Goal: Information Seeking & Learning: Understand process/instructions

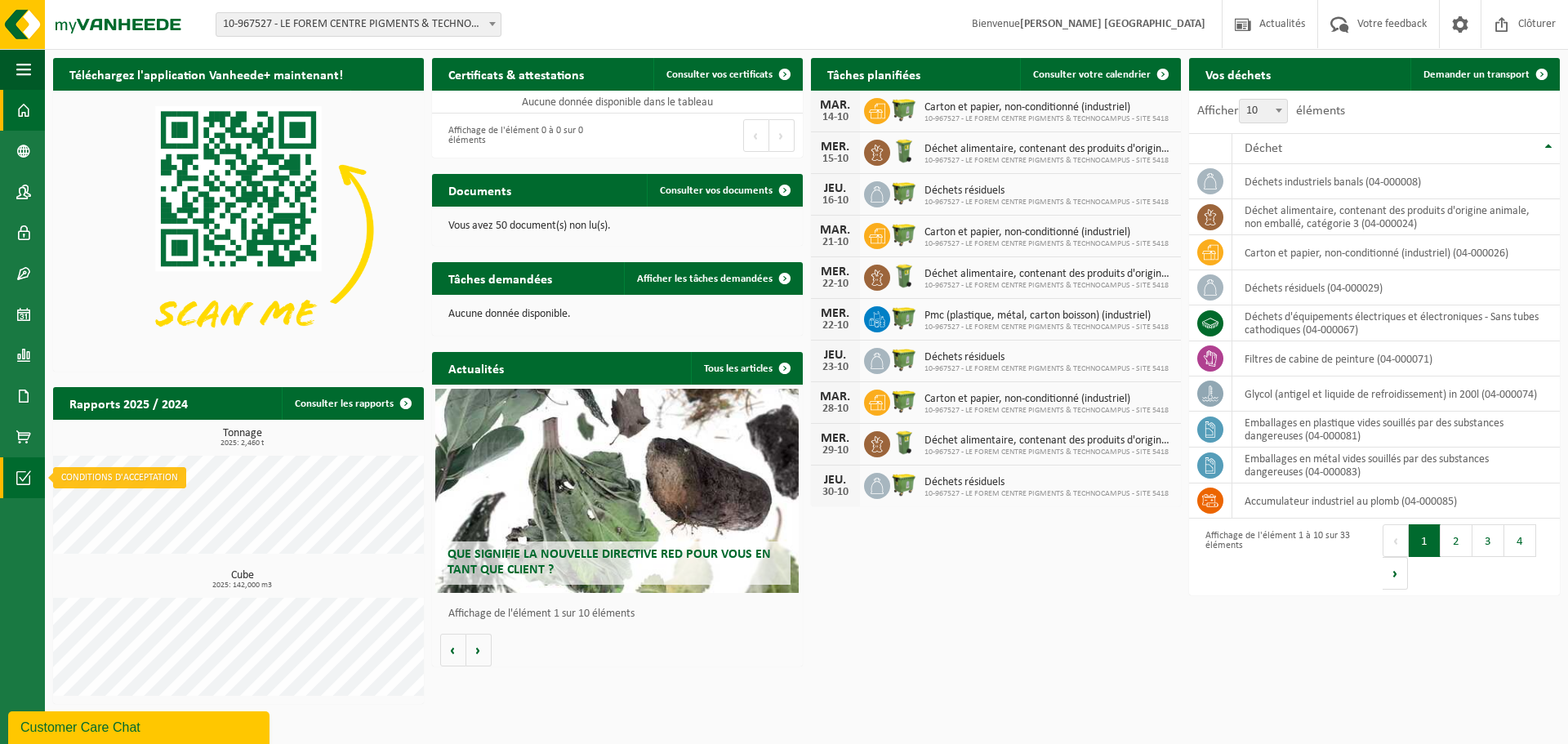
click at [28, 483] on span at bounding box center [24, 477] width 15 height 41
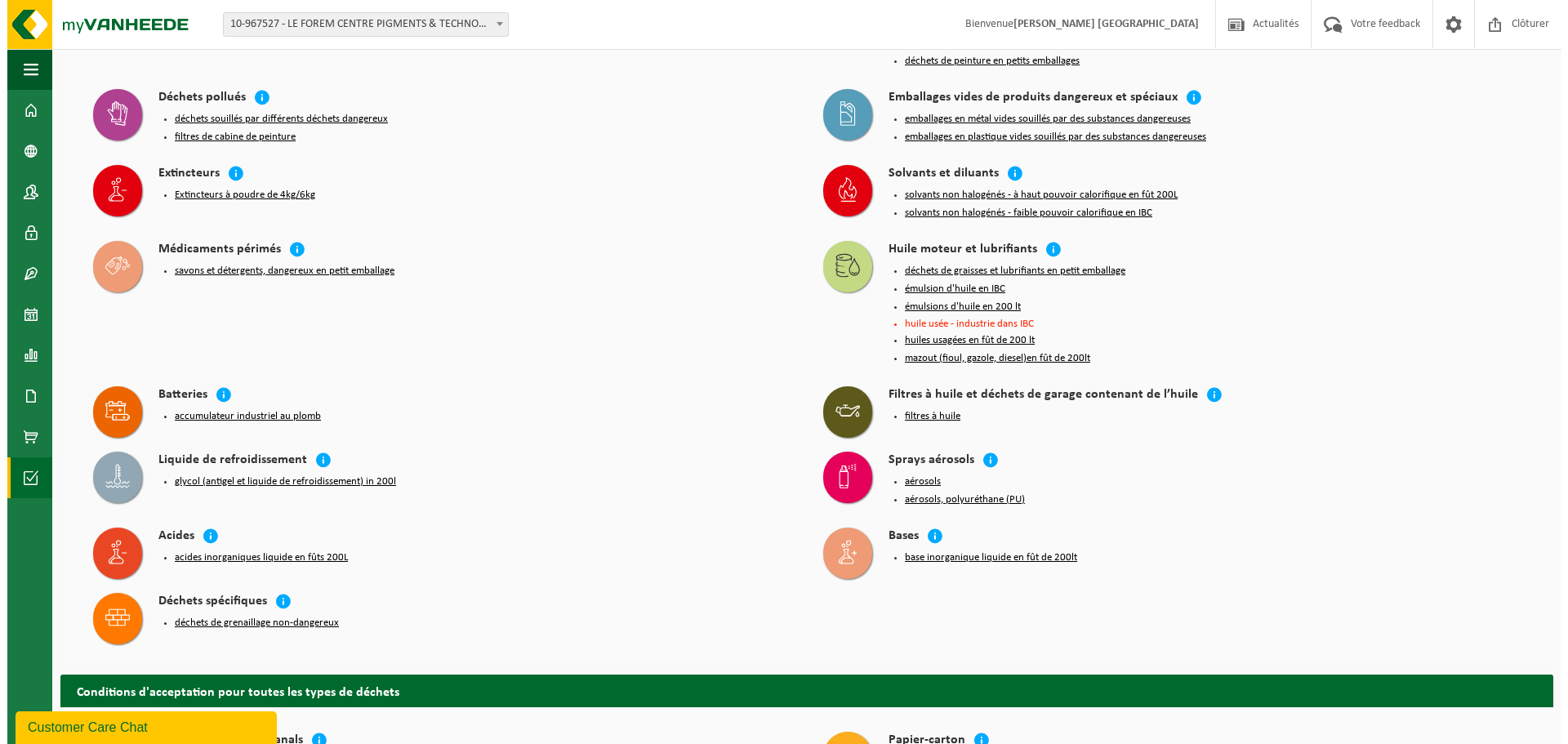
scroll to position [409, 0]
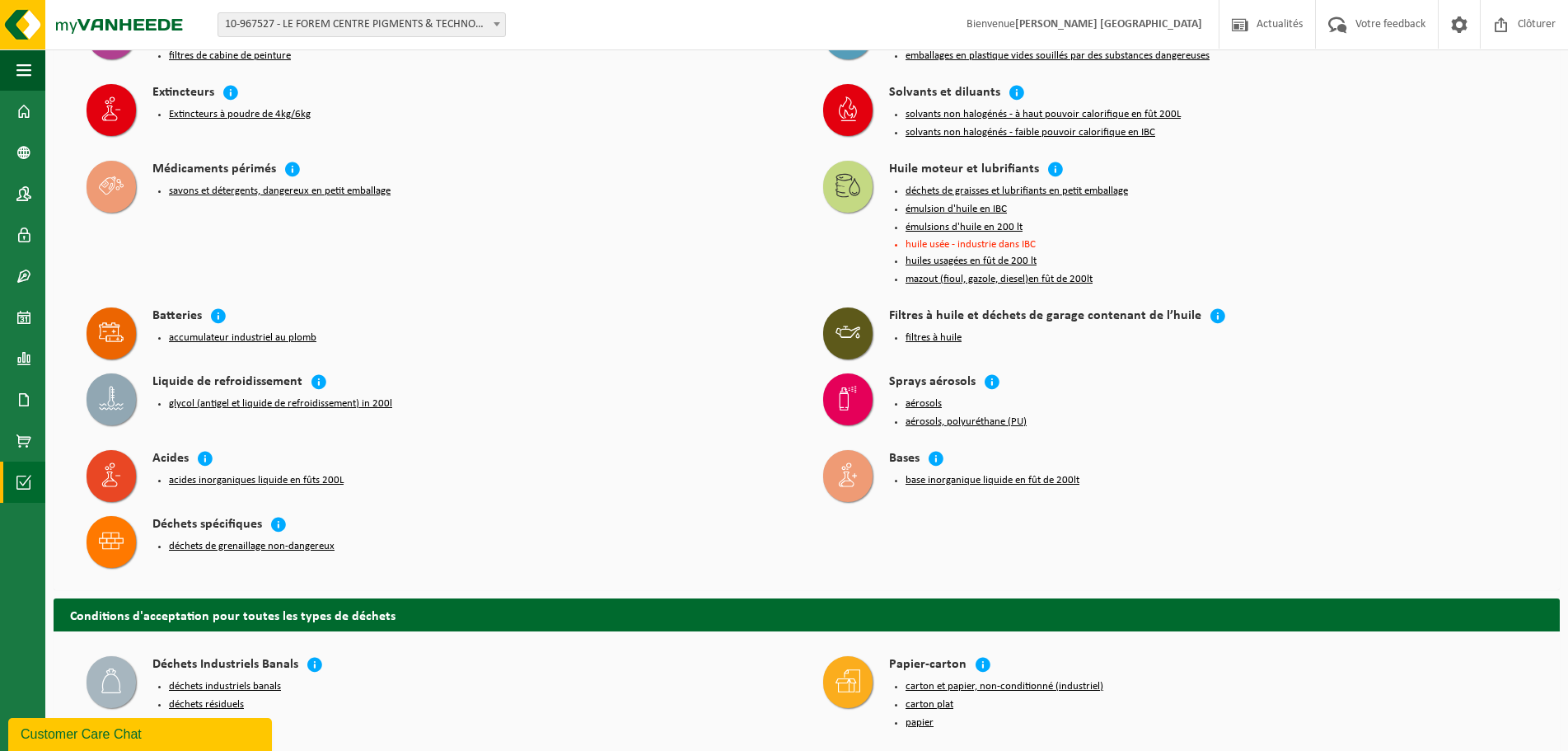
click at [984, 415] on button "aérosols, polyuréthane (PU)" at bounding box center [966, 421] width 121 height 13
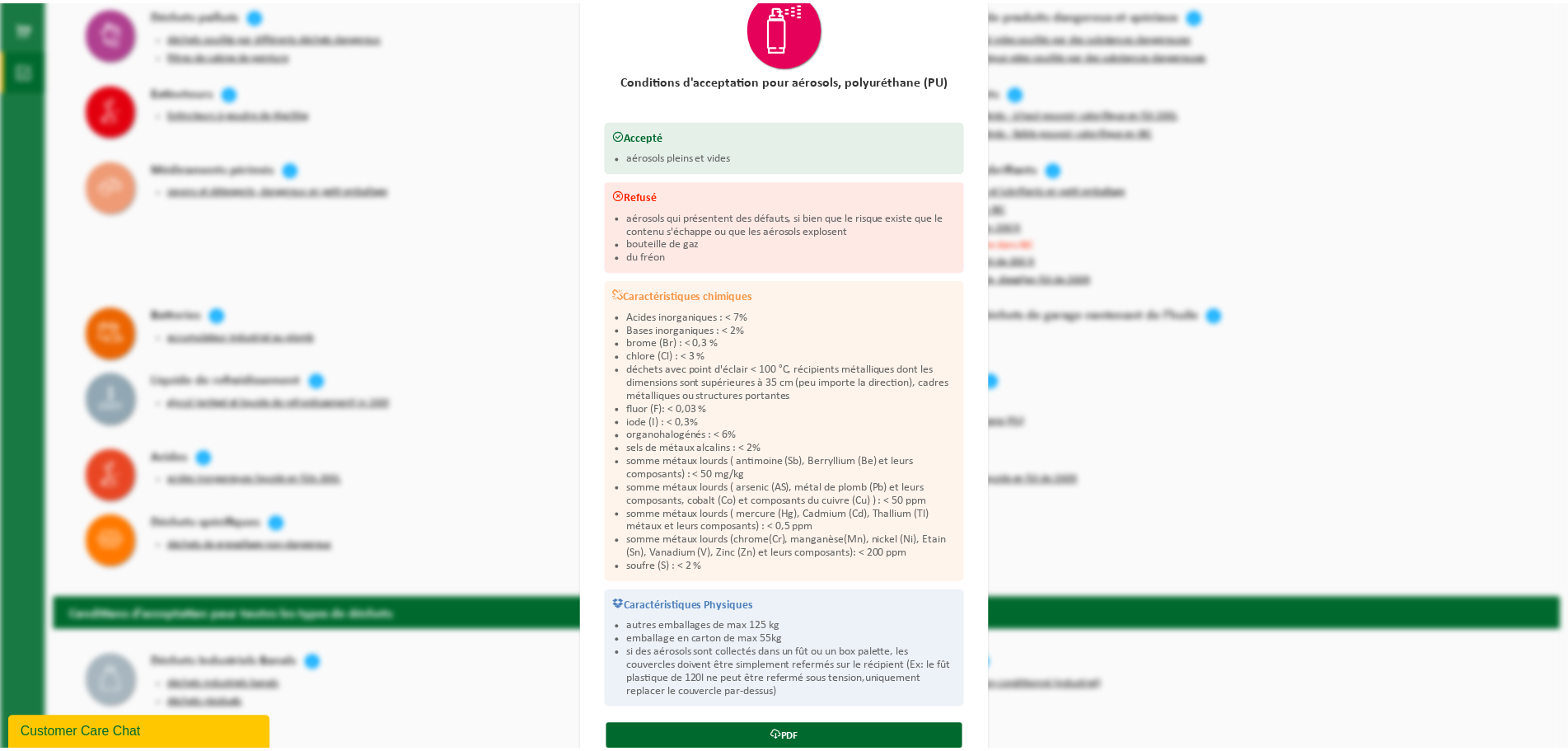
scroll to position [55, 0]
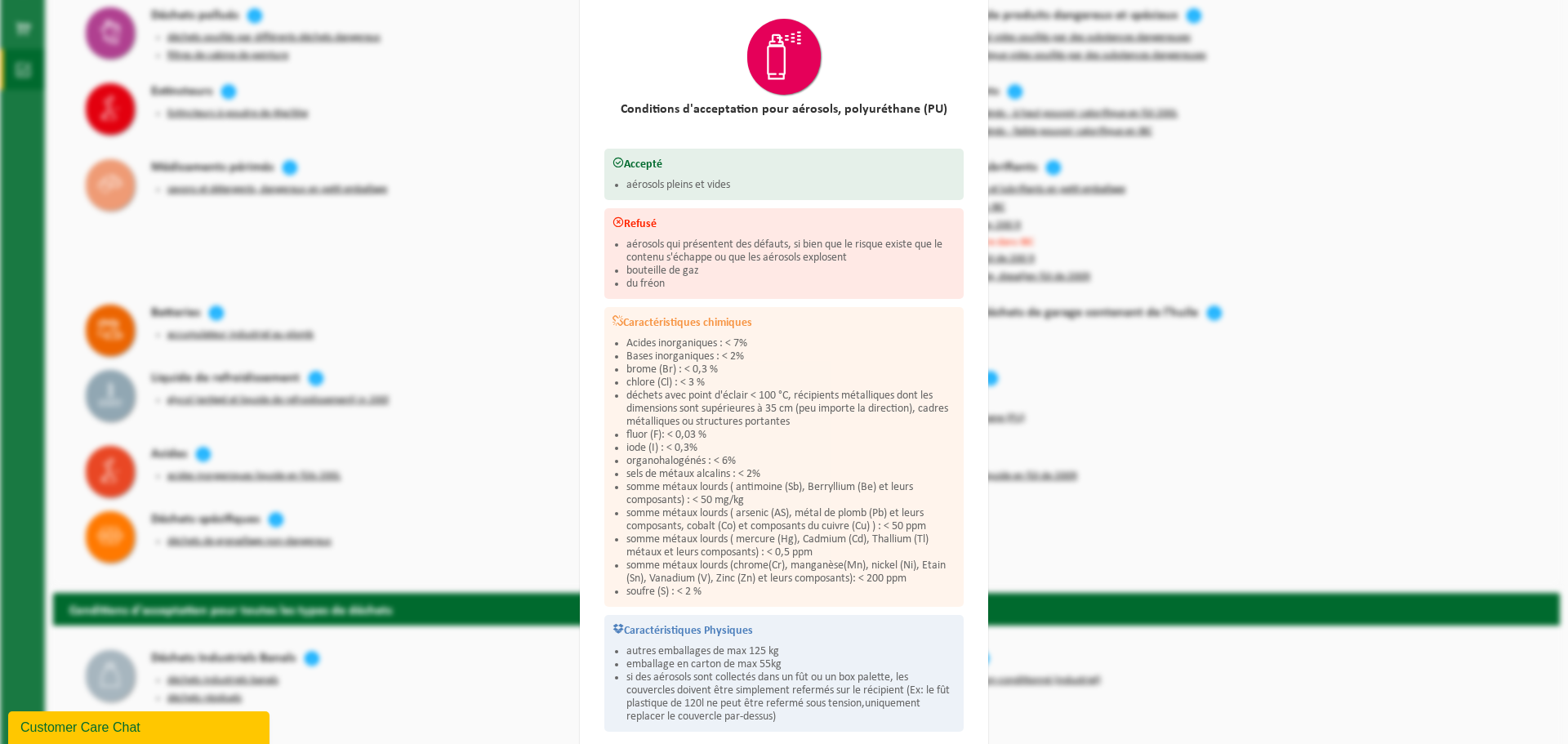
click at [1270, 384] on div "Aérosols, polyuréthane (PU) Fermer Conditions d'acceptation pour aérosols, poly…" at bounding box center [784, 372] width 1568 height 744
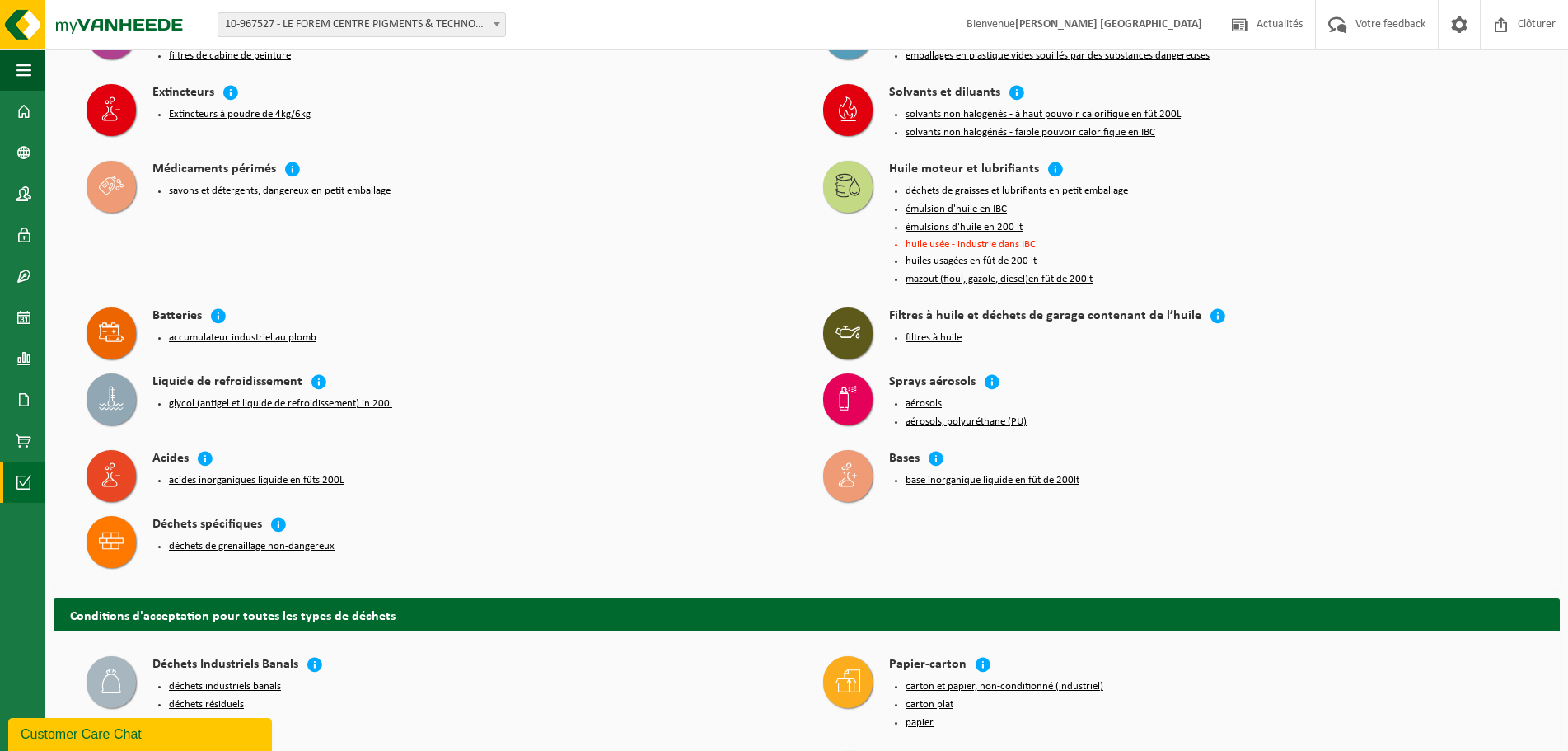
click at [913, 397] on button "aérosols" at bounding box center [924, 403] width 36 height 13
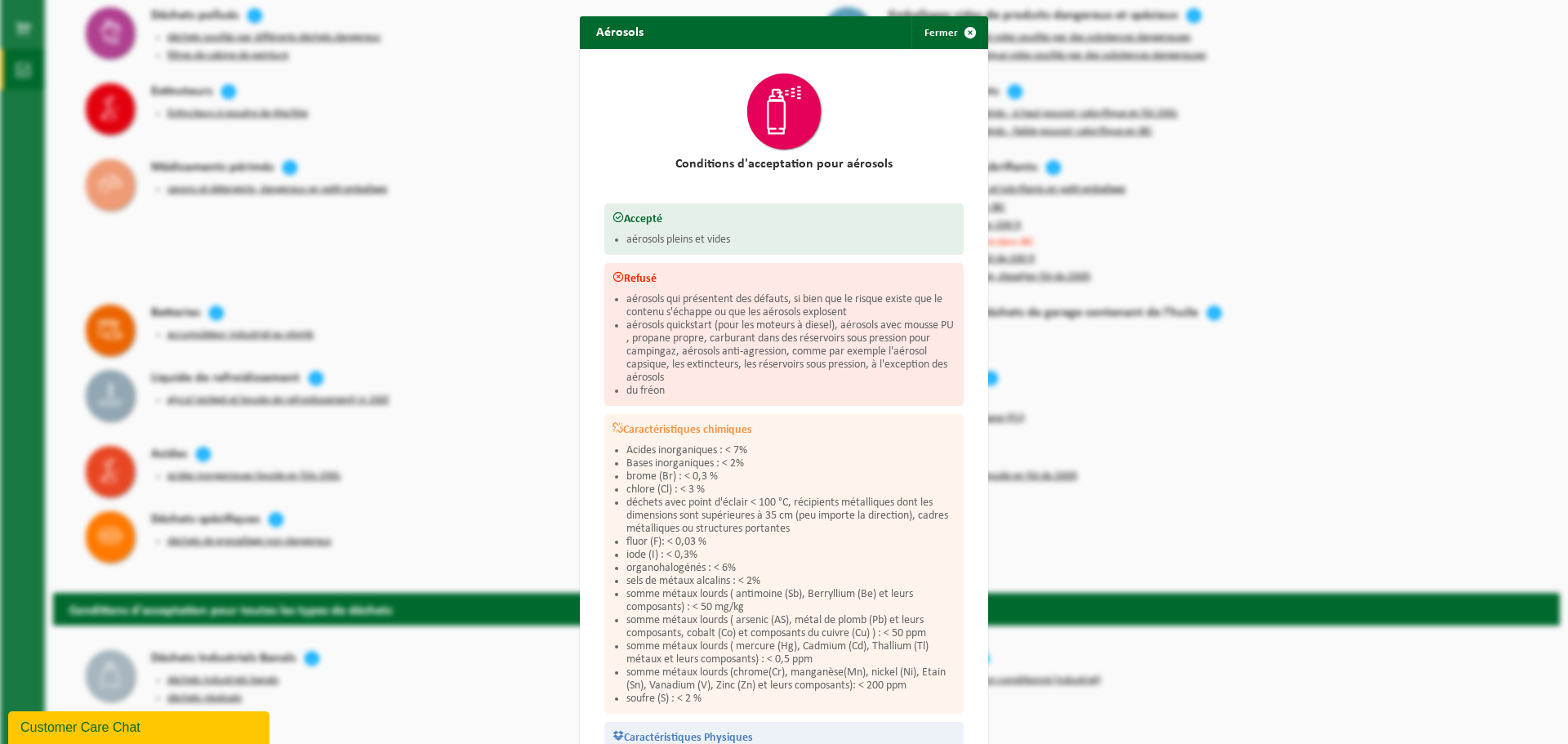
click at [1137, 411] on div "Aérosols Fermer Conditions d'acceptation pour aérosols Accepté aérosols pleins …" at bounding box center [784, 372] width 1568 height 744
